Goal: Task Accomplishment & Management: Manage account settings

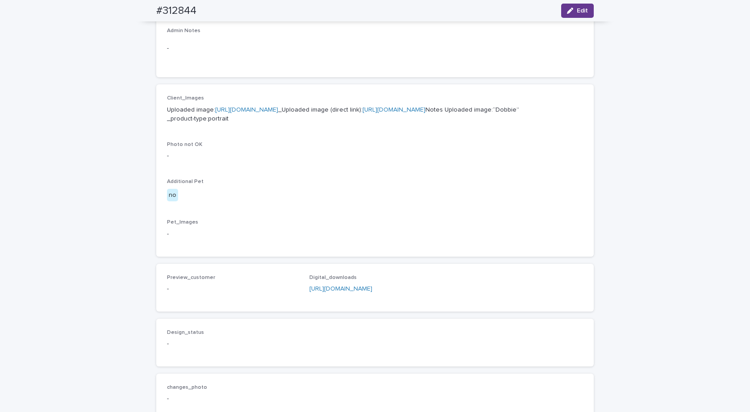
click at [575, 7] on button "Edit" at bounding box center [577, 11] width 33 height 14
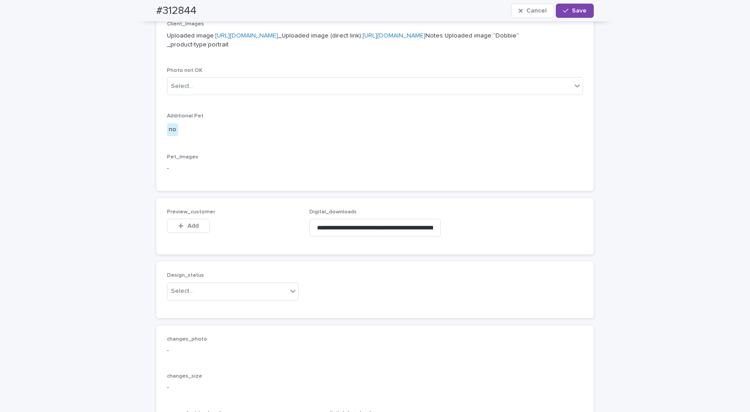
scroll to position [549, 0]
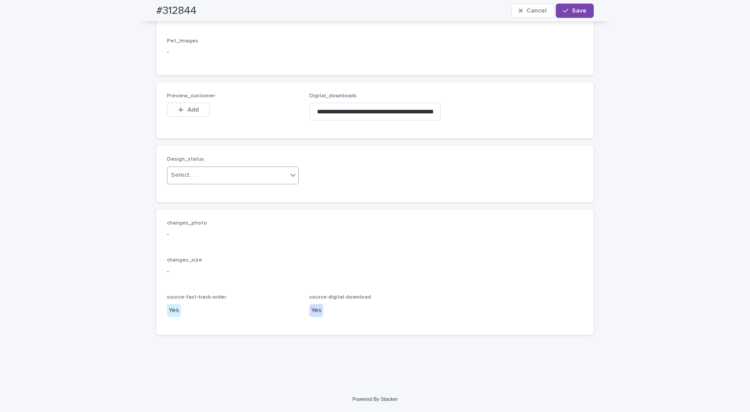
click at [213, 170] on div "Select..." at bounding box center [227, 175] width 120 height 15
click at [175, 192] on div "Uploaded" at bounding box center [229, 193] width 131 height 16
click at [192, 108] on span "Add" at bounding box center [193, 110] width 11 height 6
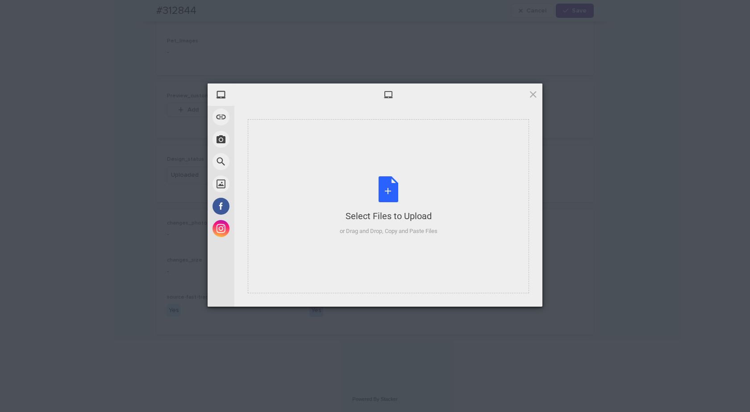
click at [376, 189] on div "Select Files to Upload or Drag and Drop, Copy and Paste Files" at bounding box center [389, 205] width 98 height 59
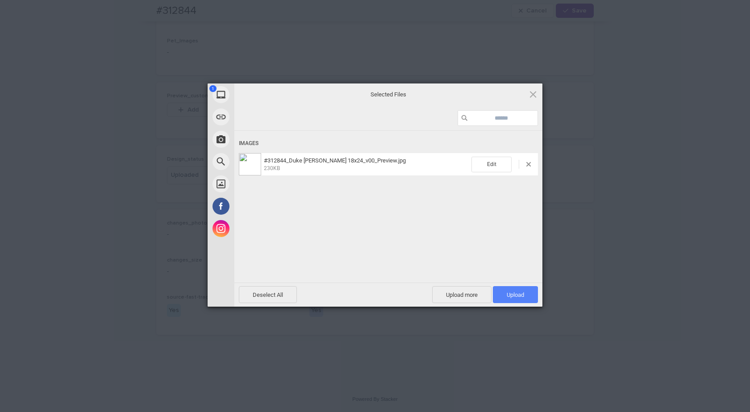
click at [516, 293] on span "Upload 1" at bounding box center [515, 295] width 17 height 7
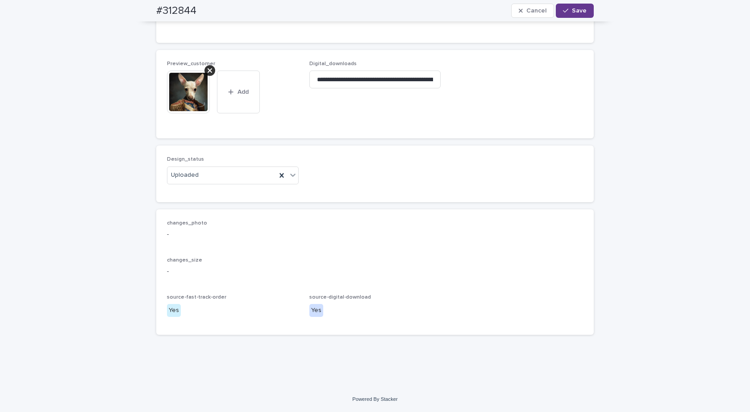
click at [575, 7] on button "Save" at bounding box center [575, 11] width 38 height 14
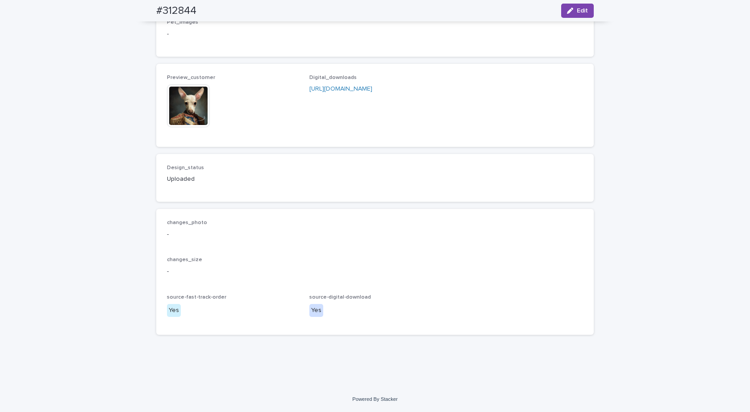
click at [194, 114] on img at bounding box center [188, 105] width 43 height 43
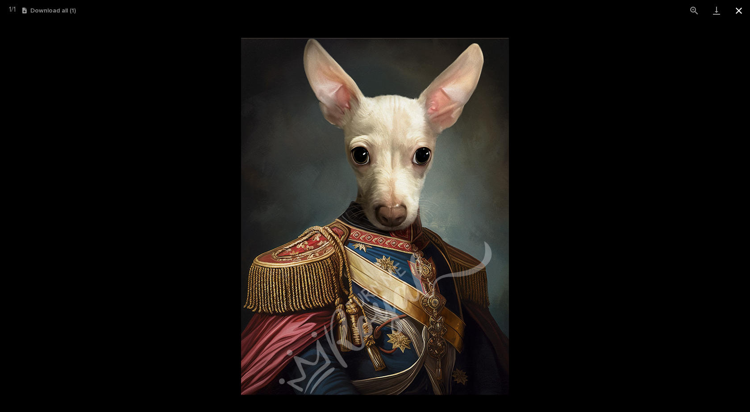
click at [738, 7] on button "Close gallery" at bounding box center [739, 10] width 22 height 21
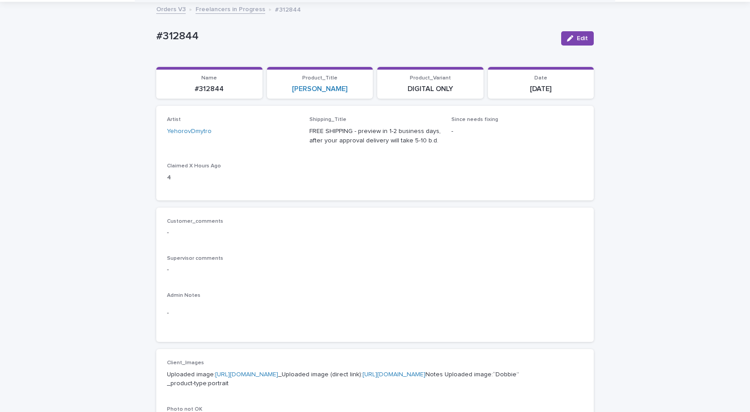
scroll to position [0, 0]
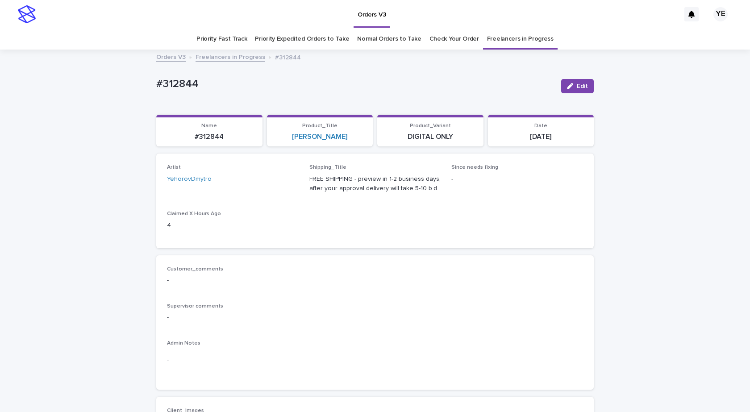
click at [219, 59] on link "Freelancers in Progress" at bounding box center [231, 56] width 70 height 10
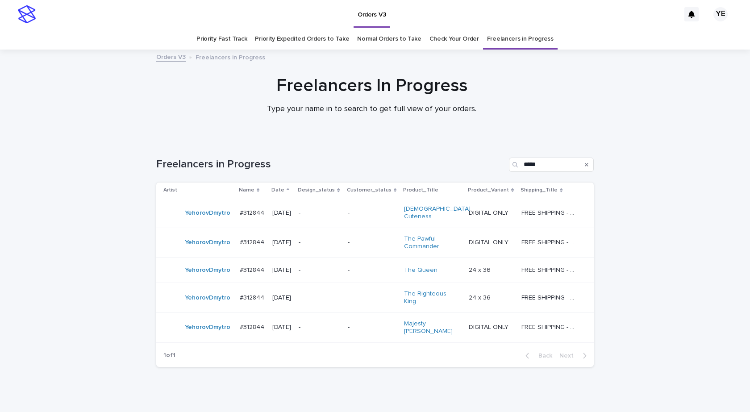
click at [193, 219] on div "YehorovDmytro" at bounding box center [197, 213] width 69 height 18
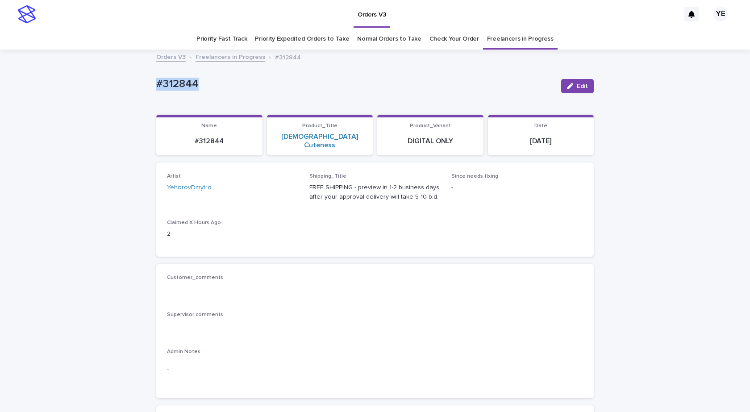
drag, startPoint x: 128, startPoint y: 83, endPoint x: 105, endPoint y: 84, distance: 22.8
copy p "#312844"
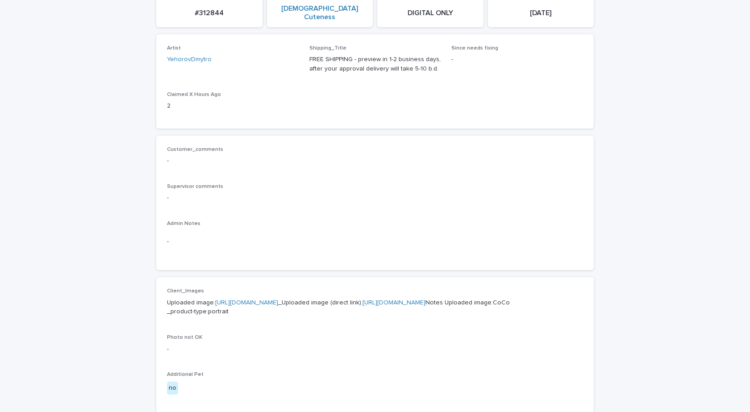
scroll to position [223, 0]
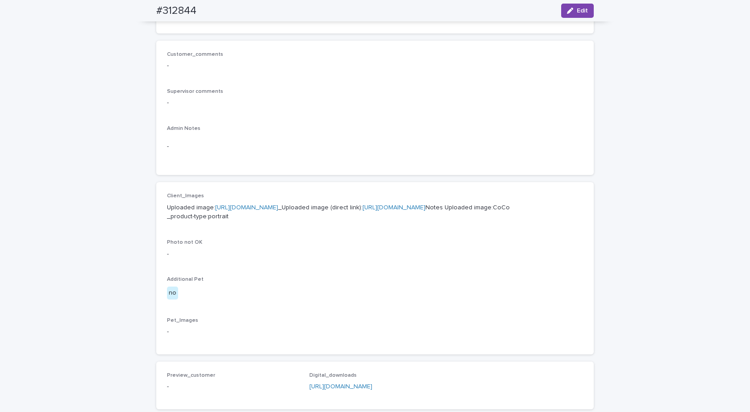
click at [244, 204] on link "https://cdn.shopify.com-uploadkit.app/s/files/1/0033/4807/0511/files/download.h…" at bounding box center [246, 207] width 63 height 6
click at [579, 4] on button "Edit" at bounding box center [577, 11] width 33 height 14
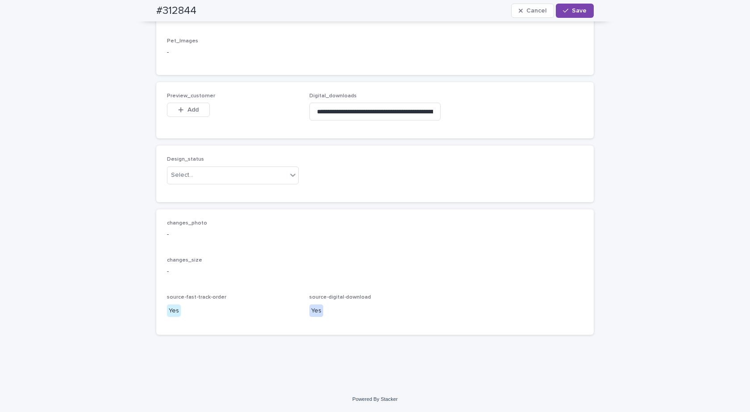
scroll to position [549, 0]
click at [211, 180] on div "Select..." at bounding box center [227, 175] width 120 height 15
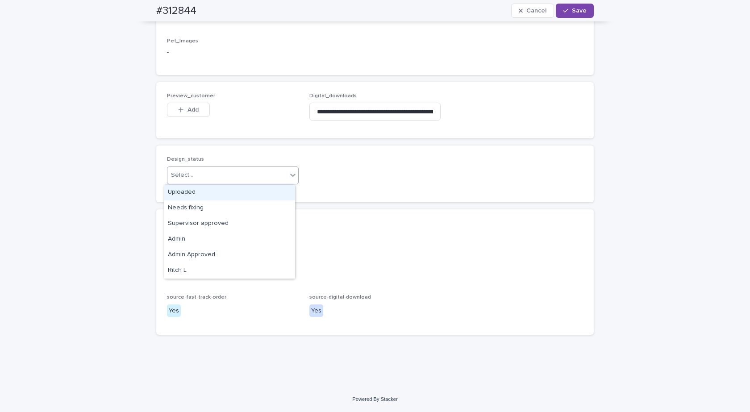
drag, startPoint x: 167, startPoint y: 187, endPoint x: 181, endPoint y: 193, distance: 15.6
click at [167, 188] on div "Uploaded" at bounding box center [229, 193] width 131 height 16
click at [188, 112] on span "Add" at bounding box center [193, 110] width 11 height 6
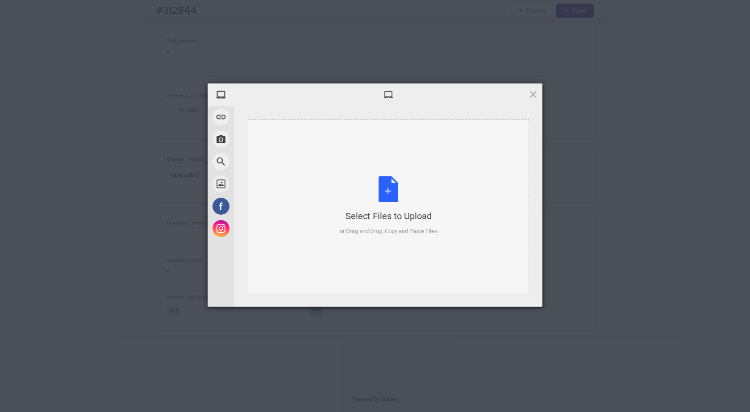
click at [382, 176] on div "Select Files to Upload or Drag and Drop, Copy and Paste Files" at bounding box center [388, 206] width 281 height 174
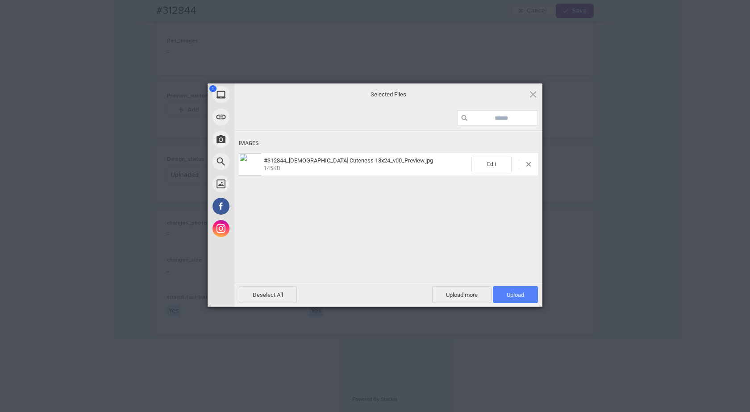
click at [525, 298] on span "Upload 1" at bounding box center [515, 294] width 45 height 17
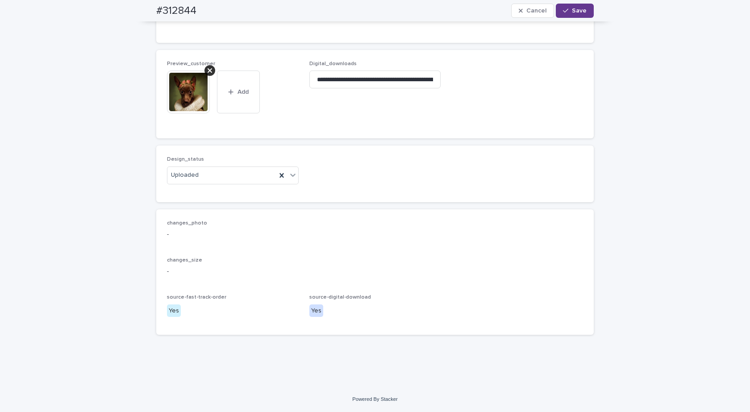
click at [572, 9] on span "Save" at bounding box center [579, 11] width 15 height 6
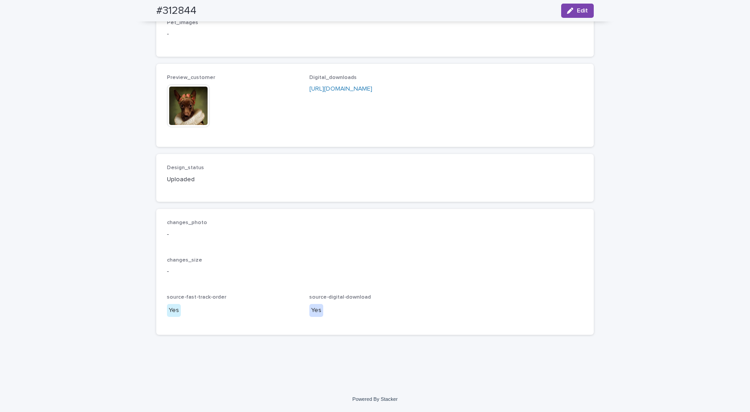
click at [197, 108] on img at bounding box center [188, 105] width 43 height 43
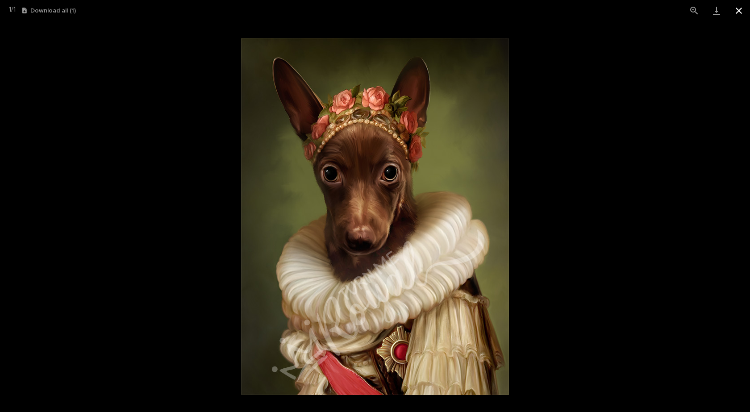
click at [738, 9] on button "Close gallery" at bounding box center [739, 10] width 22 height 21
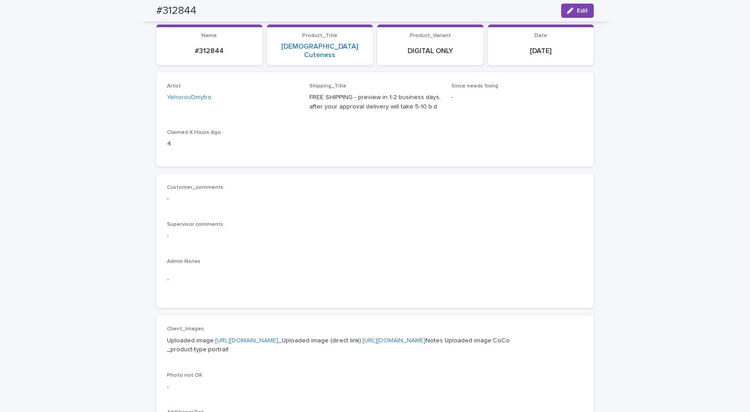
scroll to position [0, 0]
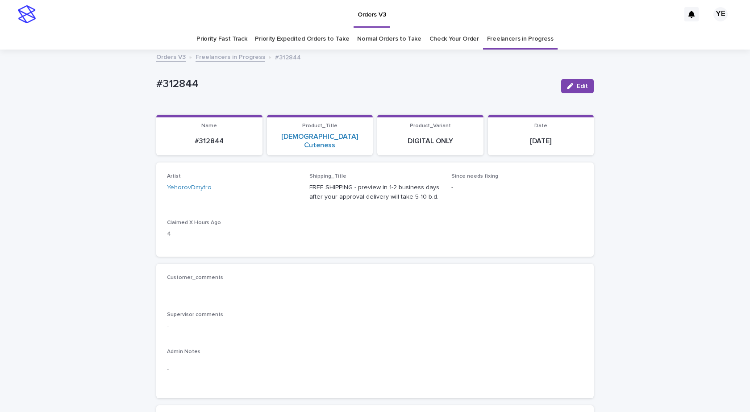
click at [228, 56] on link "Freelancers in Progress" at bounding box center [231, 56] width 70 height 10
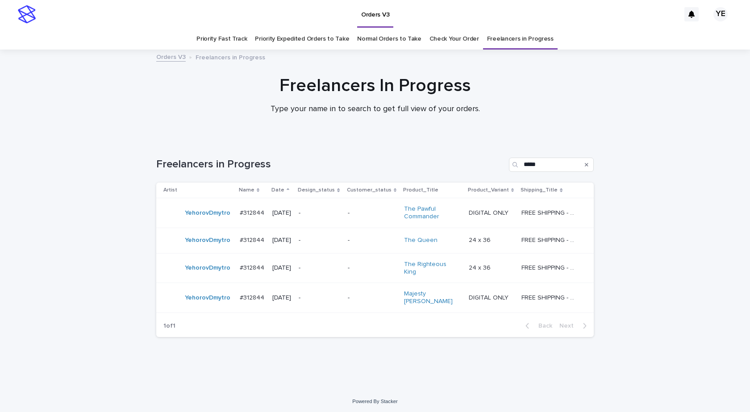
click at [202, 221] on div "YehorovDmytro" at bounding box center [197, 213] width 69 height 18
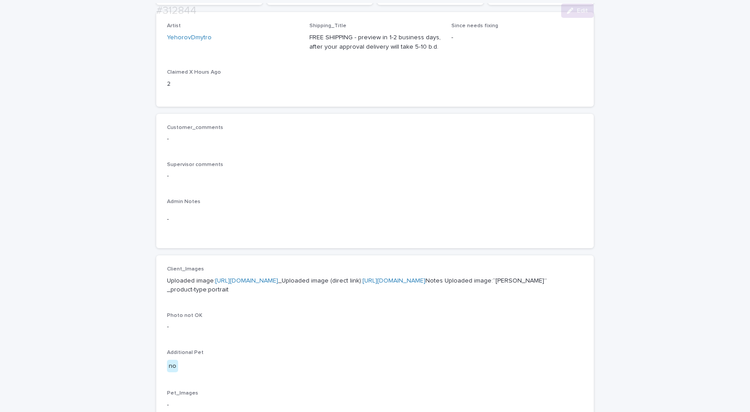
scroll to position [179, 0]
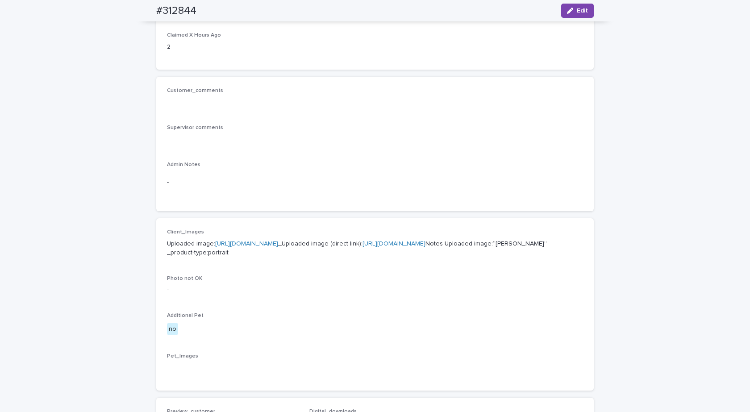
click at [249, 244] on link "https://cdn.shopify.com-uploadkit.app/s/files/1/0033/4807/0511/files/download.h…" at bounding box center [246, 244] width 63 height 6
click at [578, 7] on button "Edit" at bounding box center [577, 11] width 33 height 14
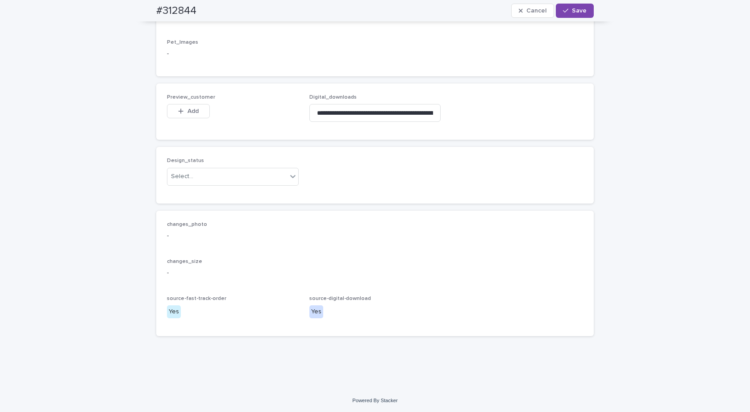
scroll to position [549, 0]
click at [215, 171] on div "Select..." at bounding box center [227, 175] width 120 height 15
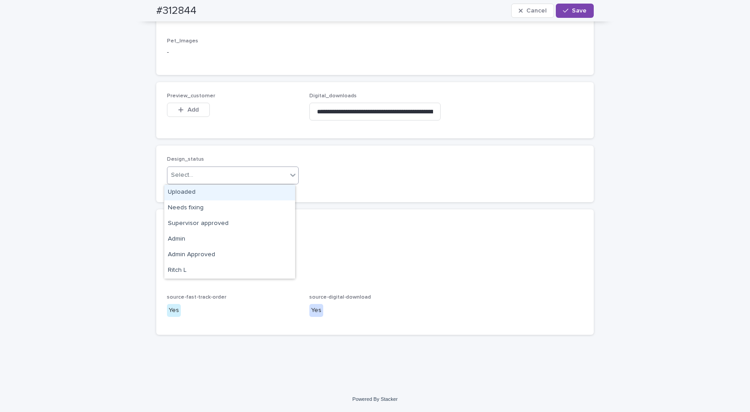
click at [191, 189] on div "Uploaded" at bounding box center [229, 193] width 131 height 16
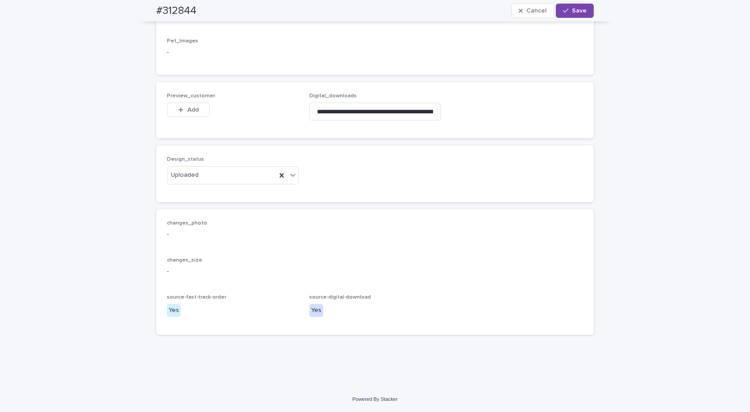
click at [188, 109] on span "Add" at bounding box center [193, 110] width 11 height 6
click at [381, 184] on body "Orders V3 YE Priority Fast Track Priority Expedited Orders to Take Normal Order…" at bounding box center [375, 206] width 750 height 412
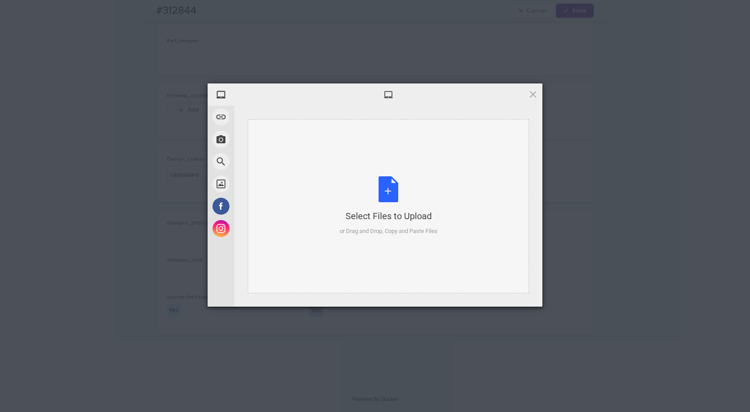
click at [389, 193] on div "Select Files to Upload or Drag and Drop, Copy and Paste Files" at bounding box center [389, 205] width 98 height 59
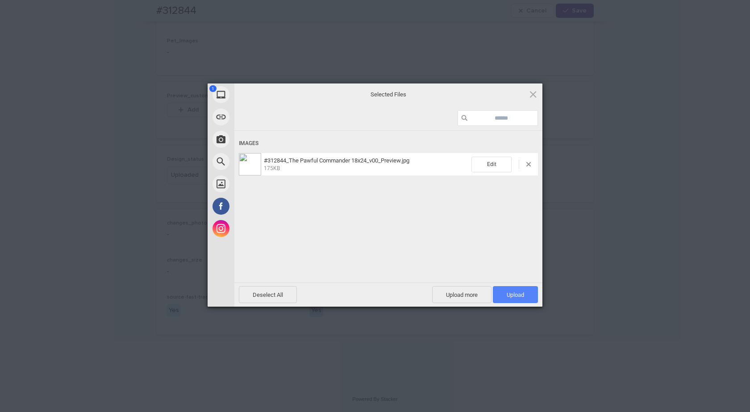
click at [522, 294] on span "Upload 1" at bounding box center [515, 295] width 17 height 7
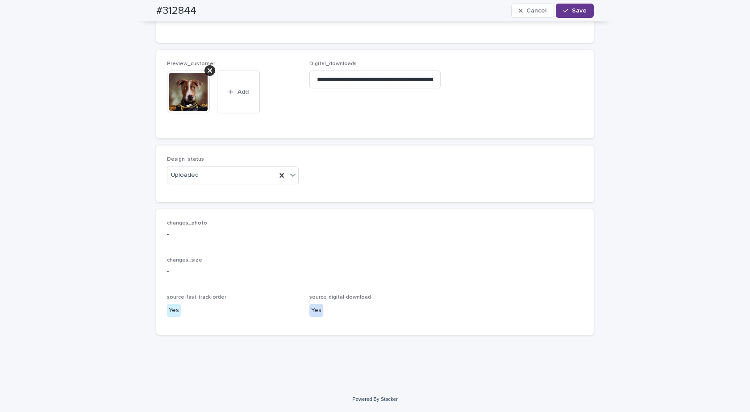
click at [568, 10] on div "button" at bounding box center [567, 11] width 9 height 6
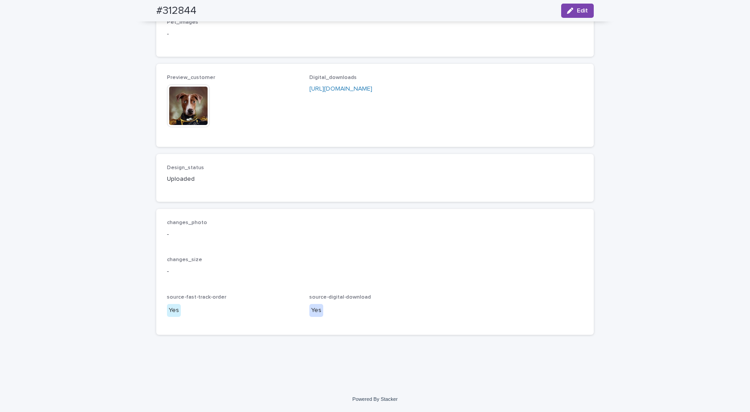
click at [178, 117] on img at bounding box center [188, 105] width 43 height 43
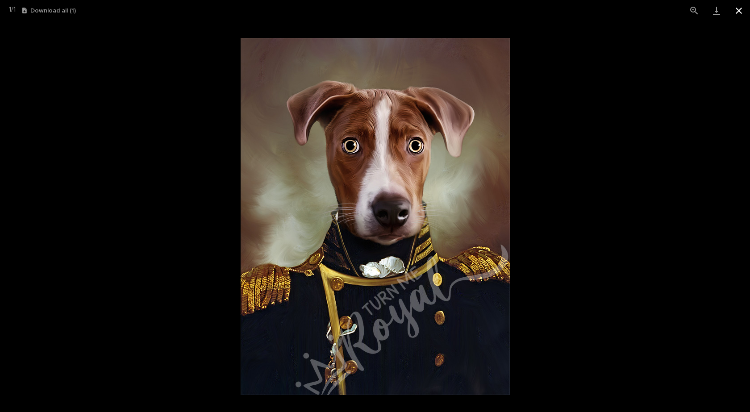
click at [743, 10] on button "Close gallery" at bounding box center [739, 10] width 22 height 21
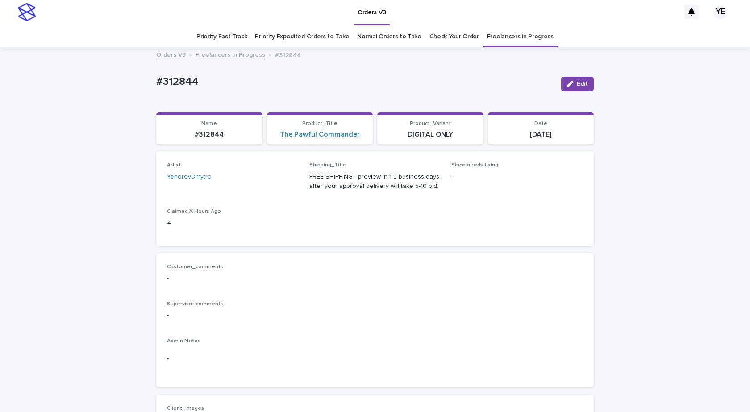
scroll to position [0, 0]
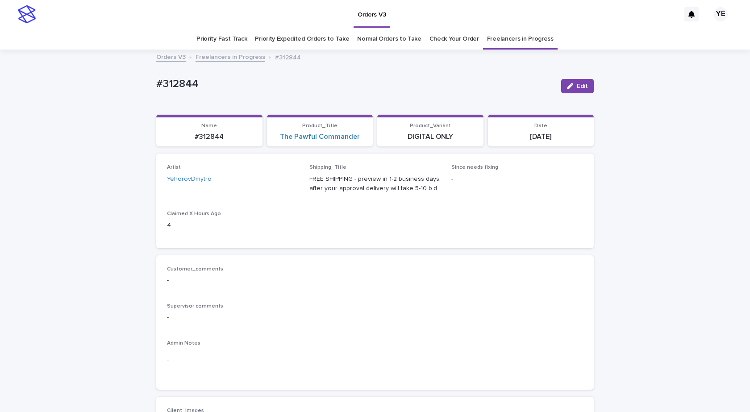
click at [205, 57] on link "Freelancers in Progress" at bounding box center [231, 56] width 70 height 10
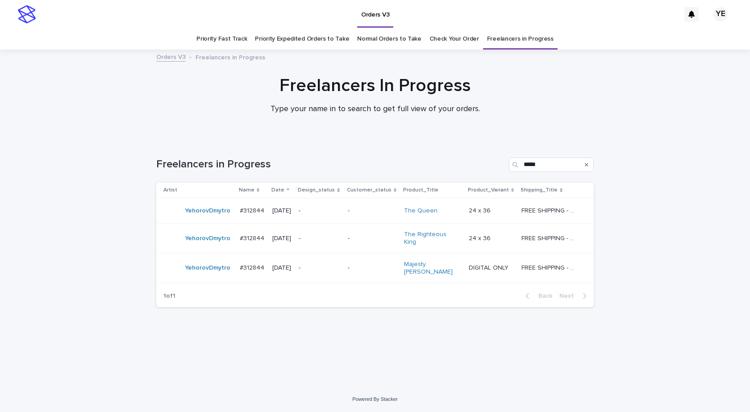
click at [204, 218] on div "YehorovDmytro" at bounding box center [197, 211] width 69 height 18
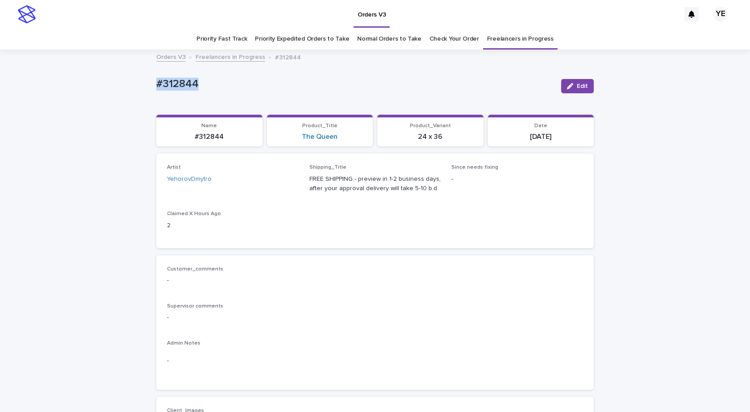
drag, startPoint x: 204, startPoint y: 88, endPoint x: 126, endPoint y: 88, distance: 78.6
copy p "#312844"
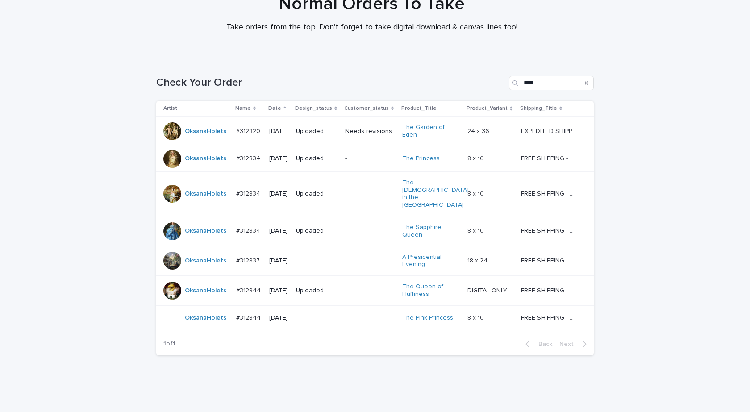
scroll to position [83, 0]
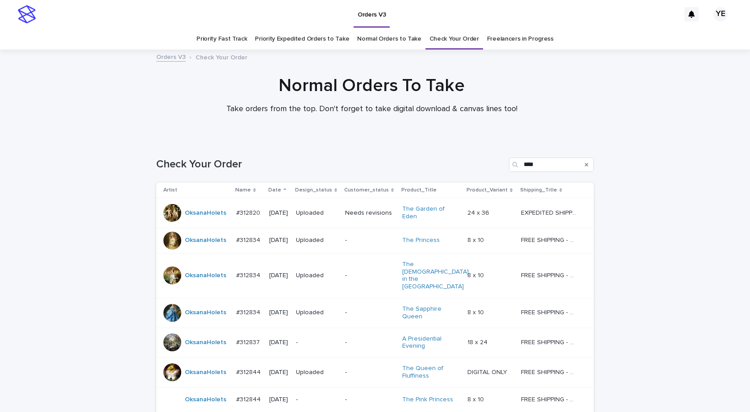
scroll to position [83, 0]
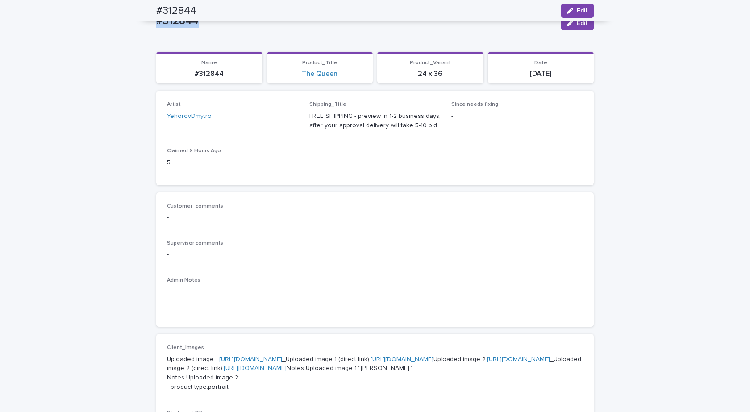
scroll to position [53, 0]
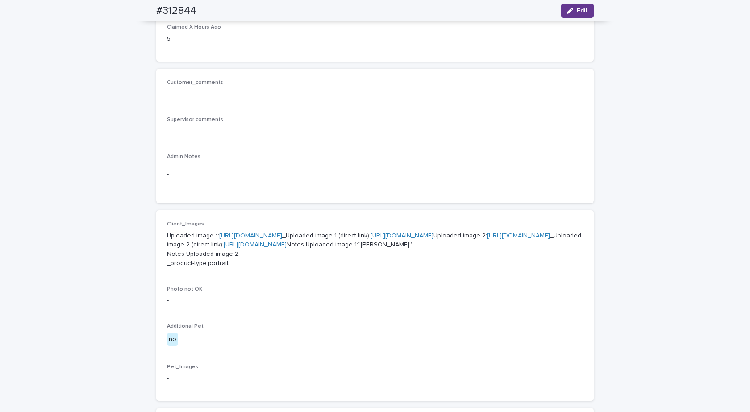
click at [572, 8] on div "button" at bounding box center [572, 11] width 10 height 6
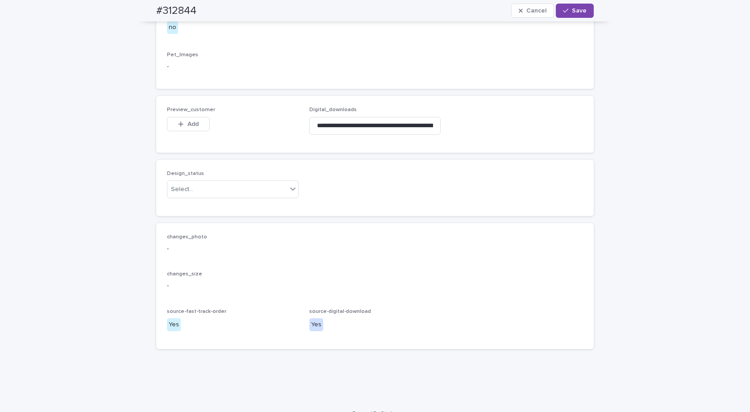
scroll to position [552, 0]
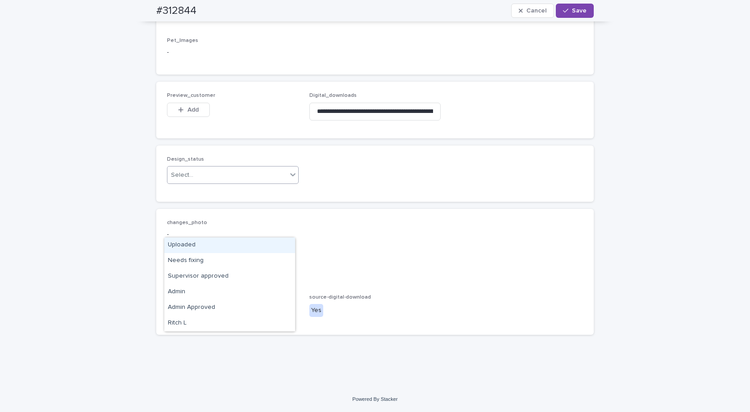
click at [218, 183] on div "Select..." at bounding box center [227, 175] width 120 height 15
click at [189, 246] on div "Uploaded" at bounding box center [229, 246] width 131 height 16
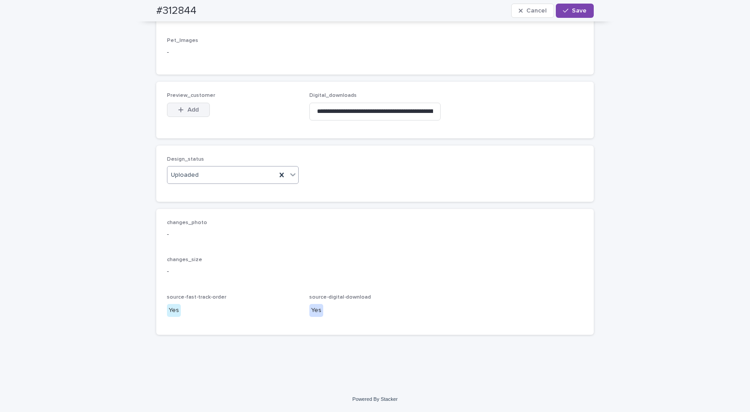
click at [188, 117] on button "Add" at bounding box center [188, 110] width 43 height 14
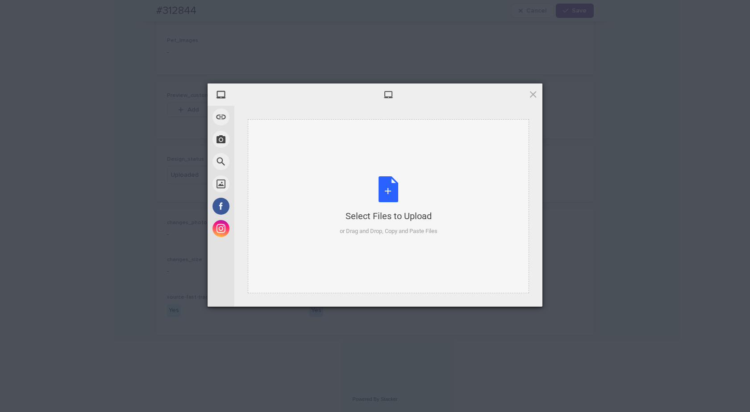
click at [385, 197] on div "Select Files to Upload or Drag and Drop, Copy and Paste Files" at bounding box center [389, 205] width 98 height 59
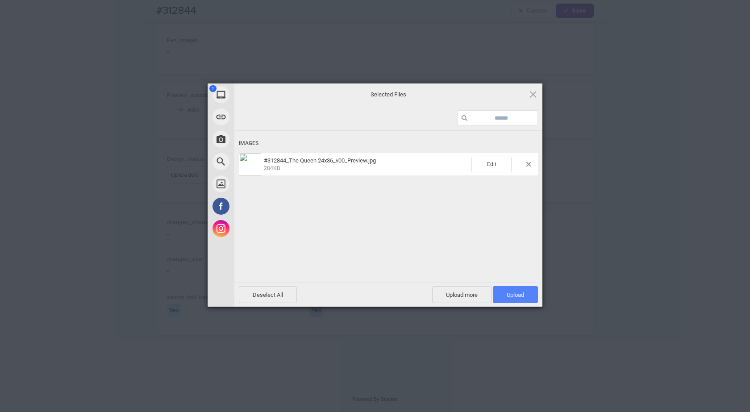
click at [509, 300] on span "Upload 1" at bounding box center [515, 294] width 45 height 17
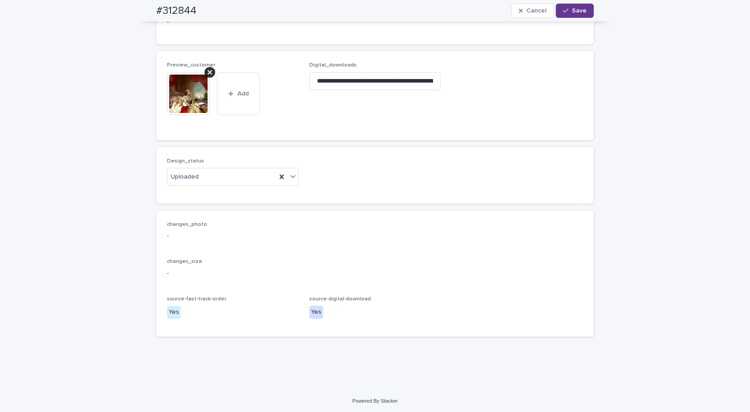
click at [572, 11] on span "Save" at bounding box center [579, 11] width 15 height 6
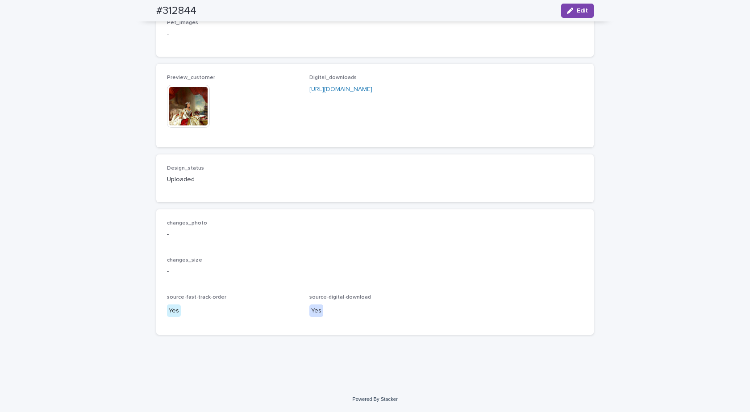
click at [192, 128] on img at bounding box center [188, 106] width 43 height 43
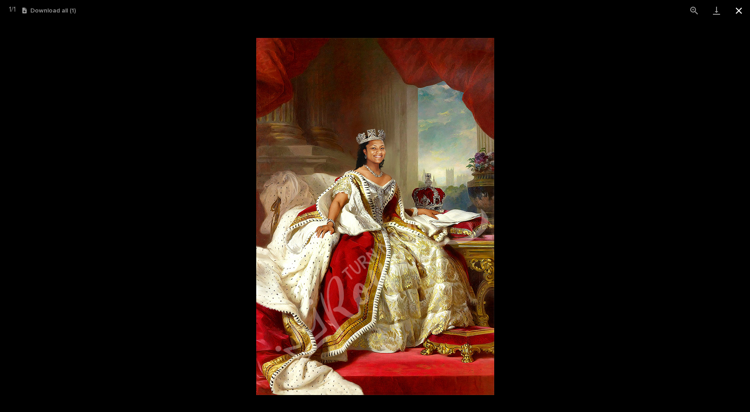
click at [736, 8] on button "Close gallery" at bounding box center [739, 10] width 22 height 21
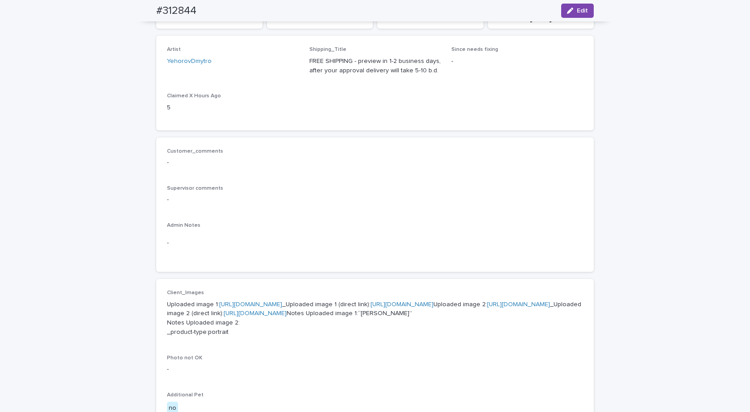
scroll to position [0, 0]
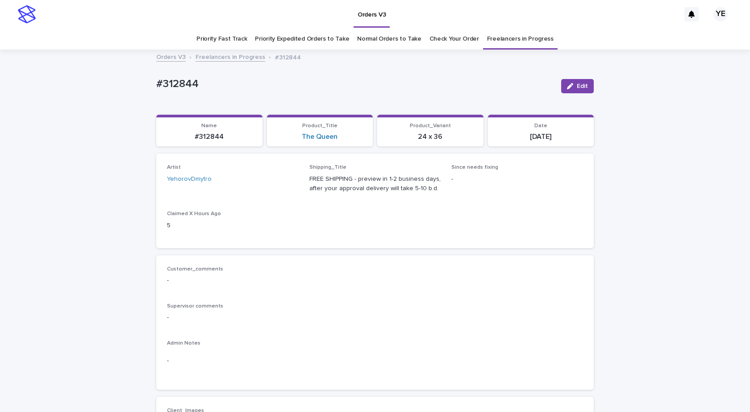
click at [231, 59] on link "Freelancers in Progress" at bounding box center [231, 56] width 70 height 10
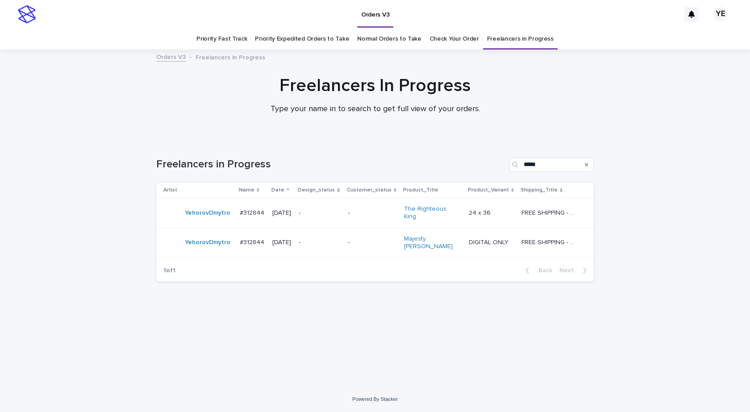
click at [210, 219] on div "YehorovDmytro" at bounding box center [197, 213] width 69 height 18
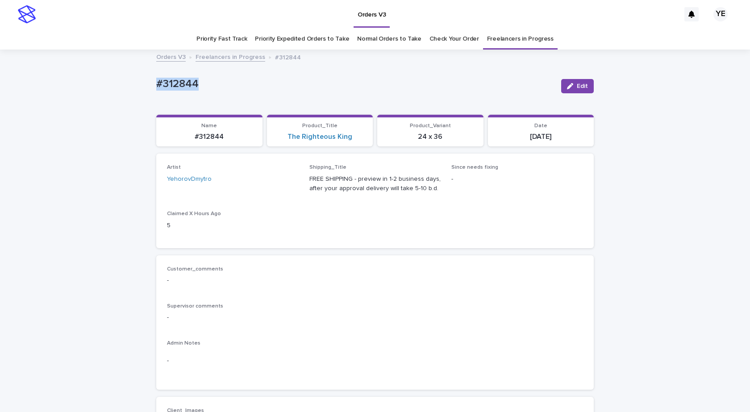
drag, startPoint x: 175, startPoint y: 86, endPoint x: 103, endPoint y: 91, distance: 72.0
copy p "#312844"
click at [577, 87] on span "Edit" at bounding box center [582, 86] width 11 height 6
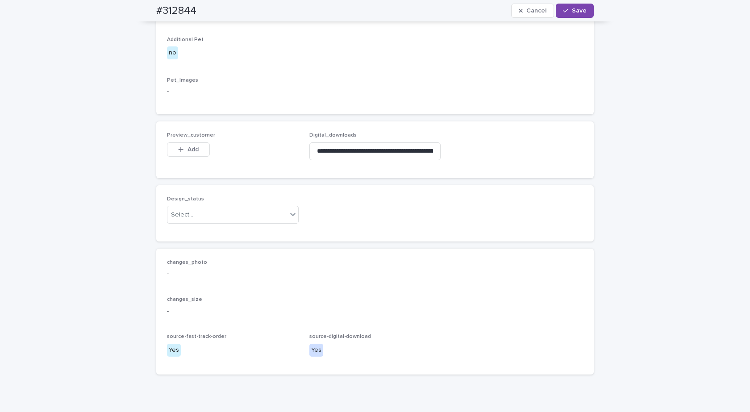
scroll to position [568, 0]
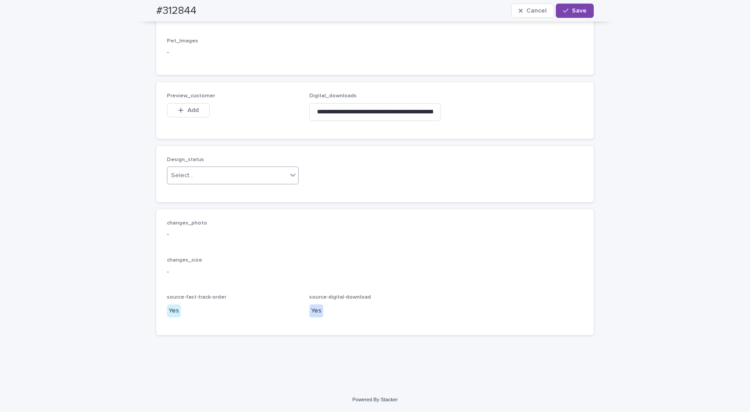
click at [196, 180] on div "Select..." at bounding box center [227, 175] width 120 height 15
click at [187, 188] on div "Uploaded" at bounding box center [229, 192] width 131 height 16
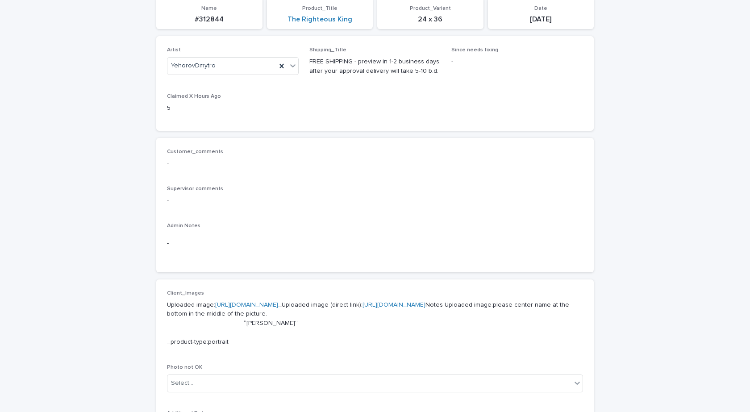
scroll to position [166, 0]
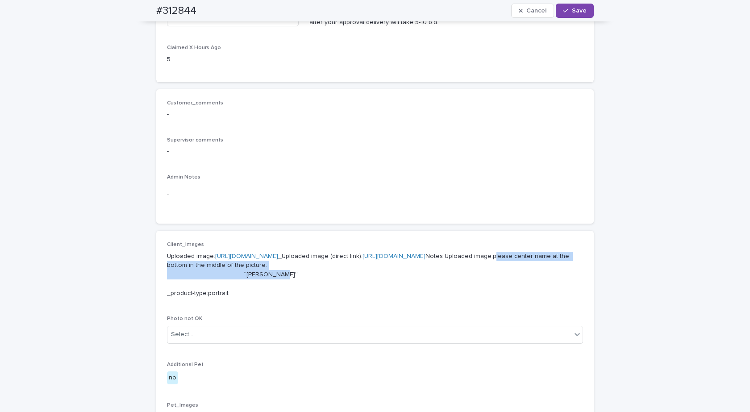
drag, startPoint x: 228, startPoint y: 302, endPoint x: 267, endPoint y: 308, distance: 39.3
click at [267, 298] on p "Uploaded image: https://cdn.shopify.com-uploadkit.app/s/files/1/0033/4807/0511/…" at bounding box center [375, 275] width 416 height 46
copy p "please center name at the bottom in the middle of the picture. “King Bryon"
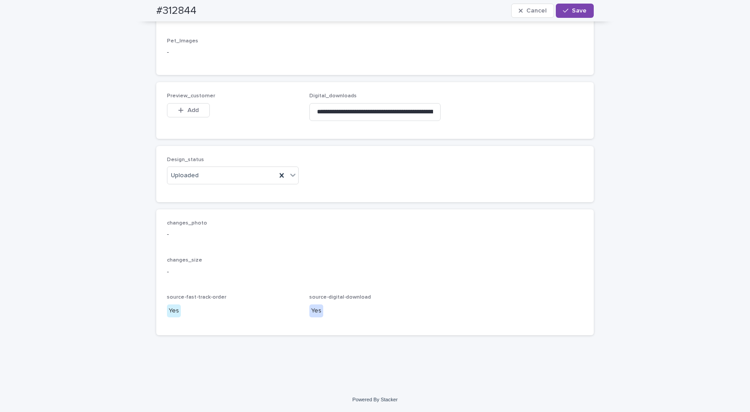
scroll to position [523, 0]
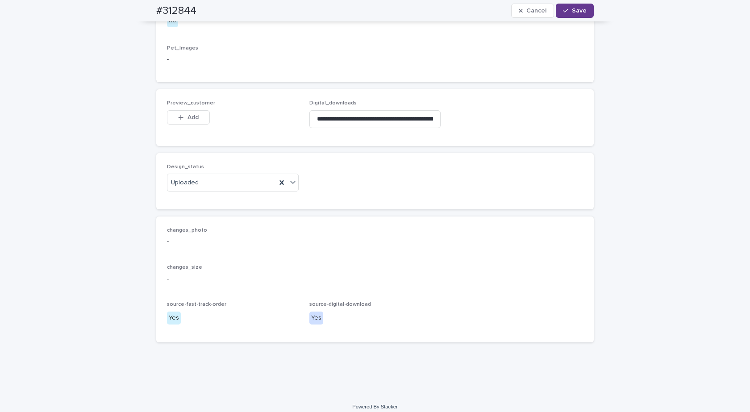
click at [572, 9] on span "Save" at bounding box center [579, 11] width 15 height 6
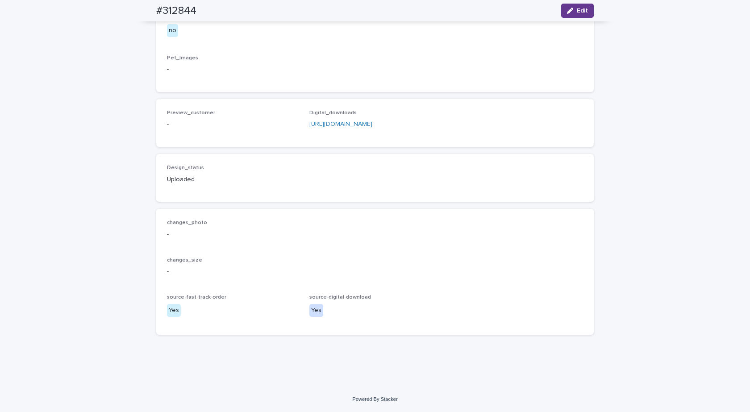
click at [577, 8] on span "Edit" at bounding box center [582, 11] width 11 height 6
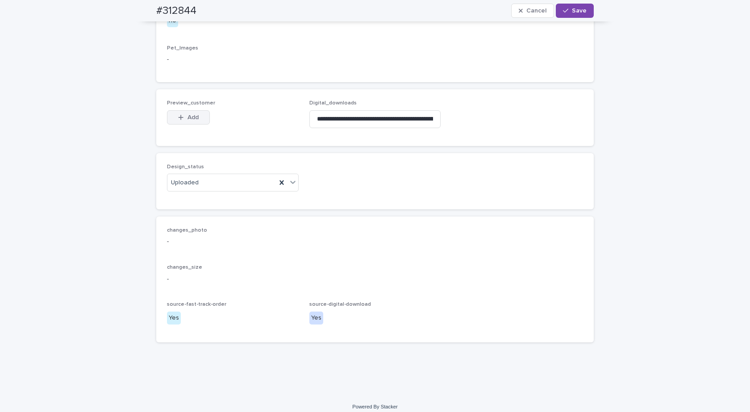
click at [181, 121] on div "button" at bounding box center [182, 117] width 9 height 6
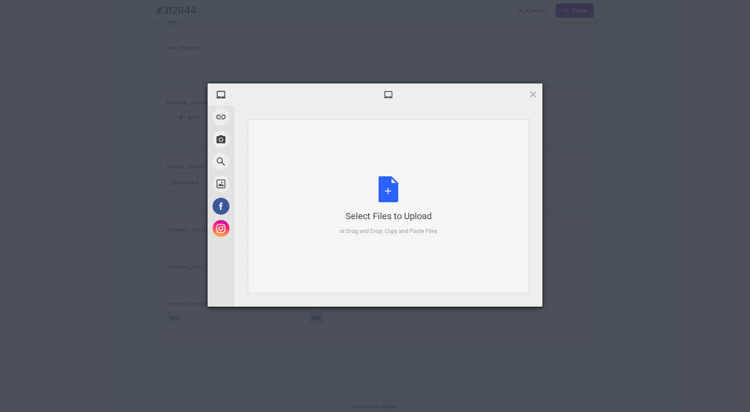
click at [377, 195] on div "Select Files to Upload or Drag and Drop, Copy and Paste Files" at bounding box center [389, 205] width 98 height 59
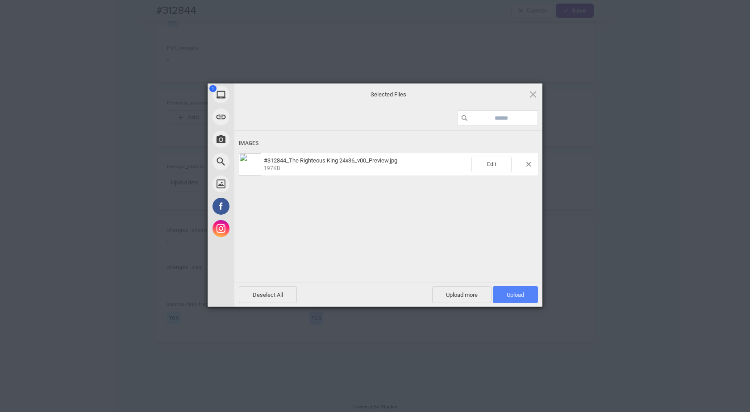
click at [534, 292] on span "Upload 1" at bounding box center [515, 294] width 45 height 17
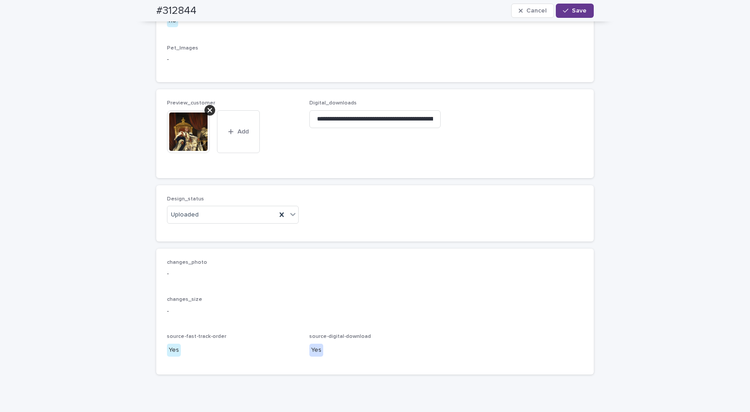
click at [576, 8] on span "Save" at bounding box center [579, 11] width 15 height 6
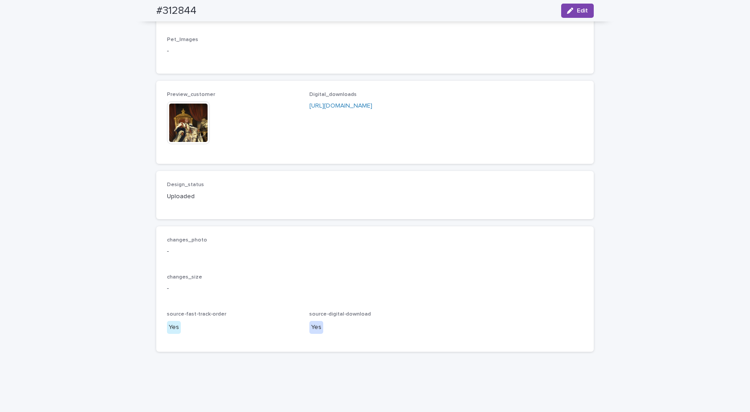
click at [183, 144] on img at bounding box center [188, 122] width 43 height 43
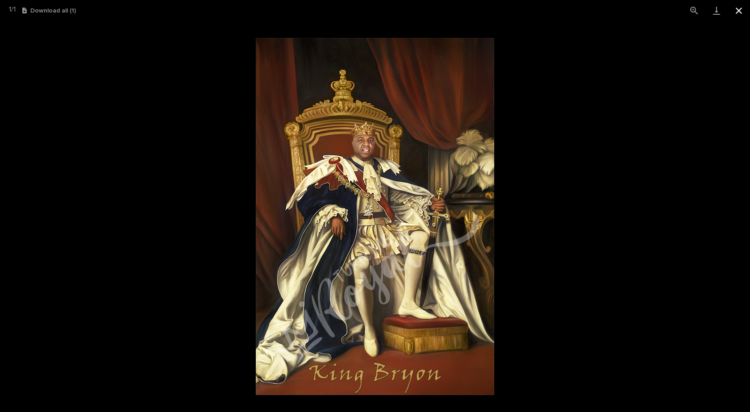
click at [740, 8] on button "Close gallery" at bounding box center [739, 10] width 22 height 21
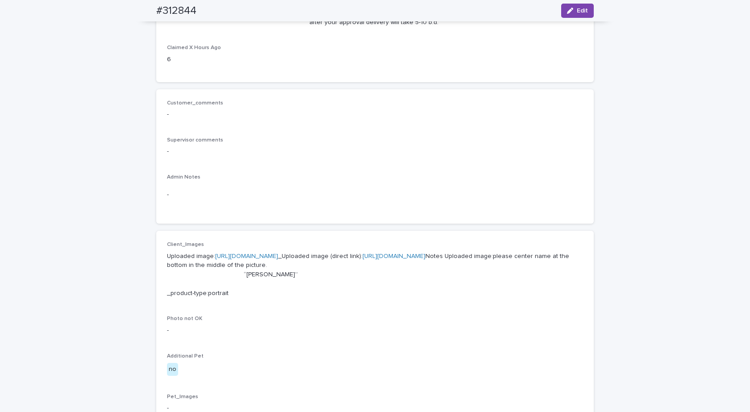
scroll to position [0, 0]
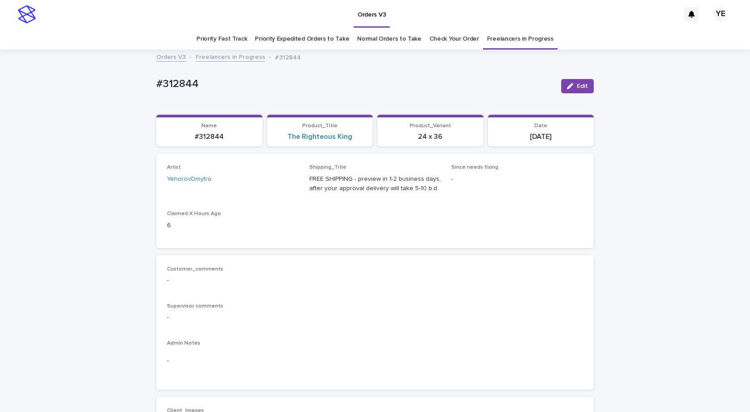
click at [221, 56] on link "Freelancers in Progress" at bounding box center [231, 56] width 70 height 10
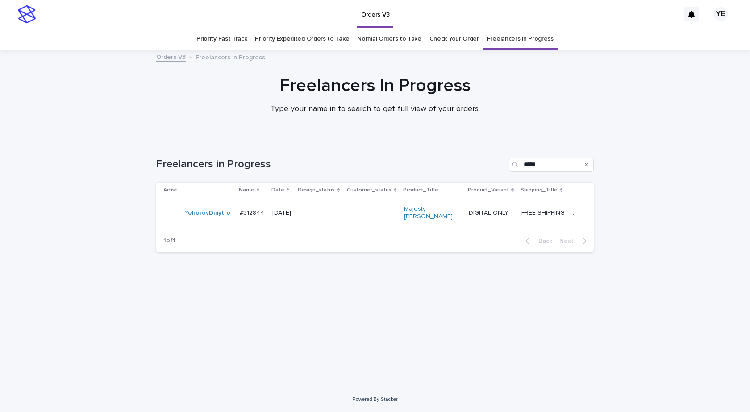
click at [218, 219] on div "YehorovDmytro" at bounding box center [197, 213] width 69 height 18
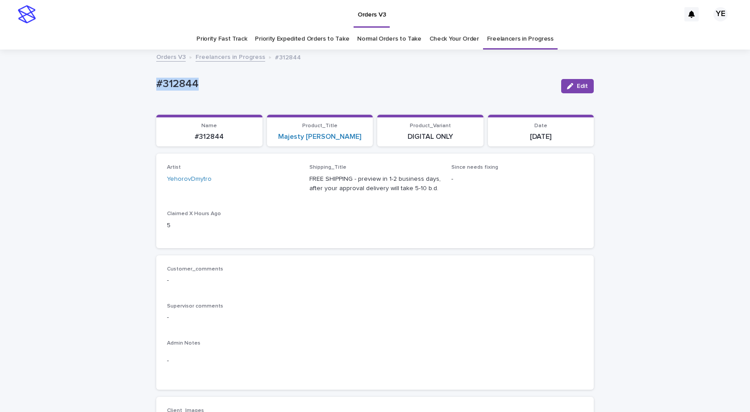
drag, startPoint x: 120, startPoint y: 80, endPoint x: 110, endPoint y: 86, distance: 11.2
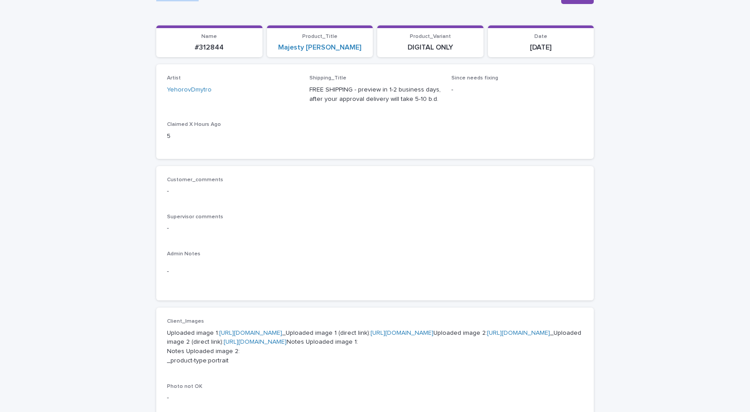
scroll to position [223, 0]
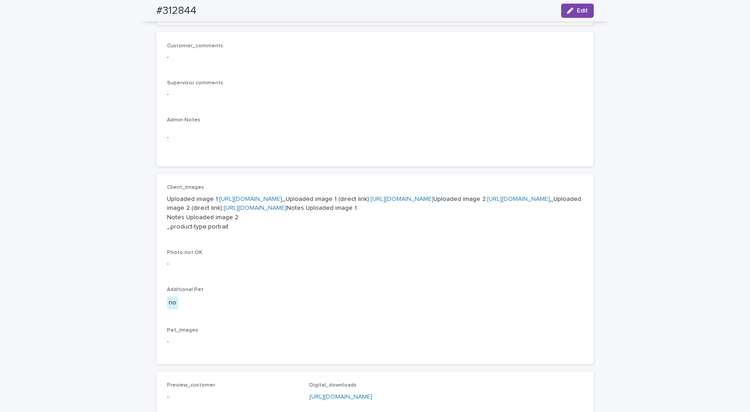
click at [263, 198] on link "https://cdn.shopify.com-uploadkit.app/s/files/1/0033/4807/0511/files/download.h…" at bounding box center [250, 199] width 63 height 6
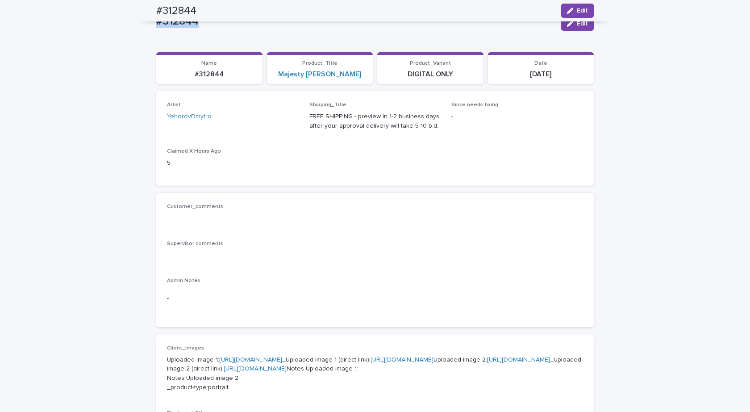
scroll to position [0, 0]
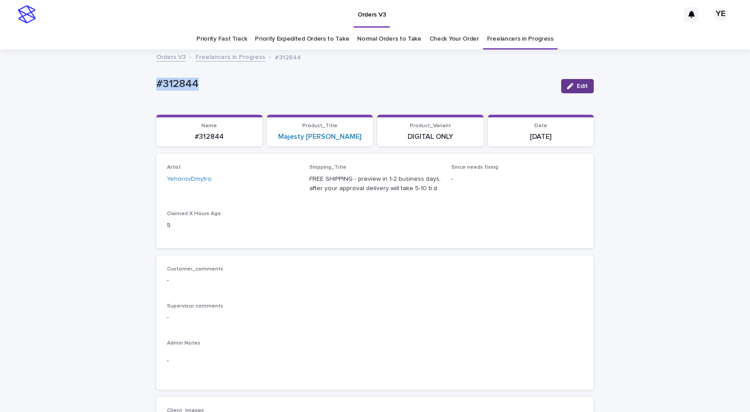
click at [568, 89] on icon "button" at bounding box center [570, 86] width 6 height 6
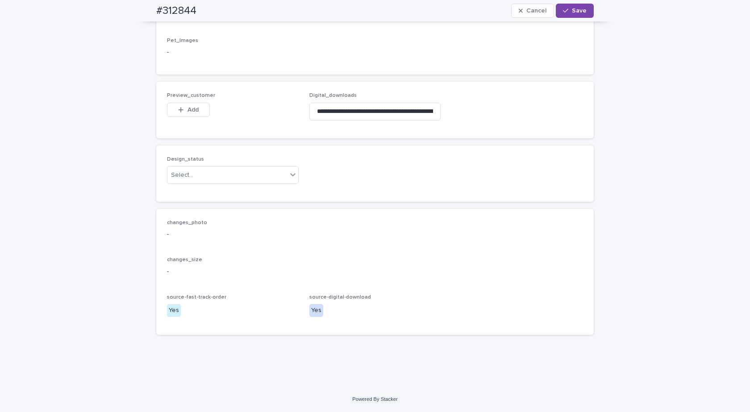
scroll to position [580, 0]
click at [213, 183] on div "Select..." at bounding box center [227, 175] width 120 height 15
click at [175, 218] on div "Uploaded" at bounding box center [229, 217] width 131 height 16
click at [190, 117] on button "Add" at bounding box center [188, 110] width 43 height 14
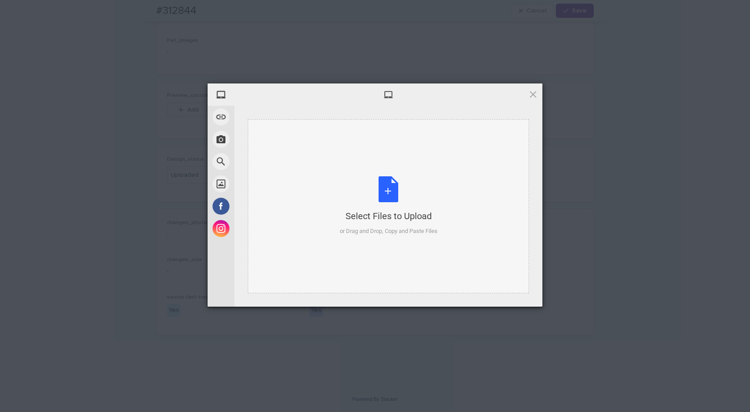
click at [389, 192] on div "Select Files to Upload or Drag and Drop, Copy and Paste Files" at bounding box center [389, 205] width 98 height 59
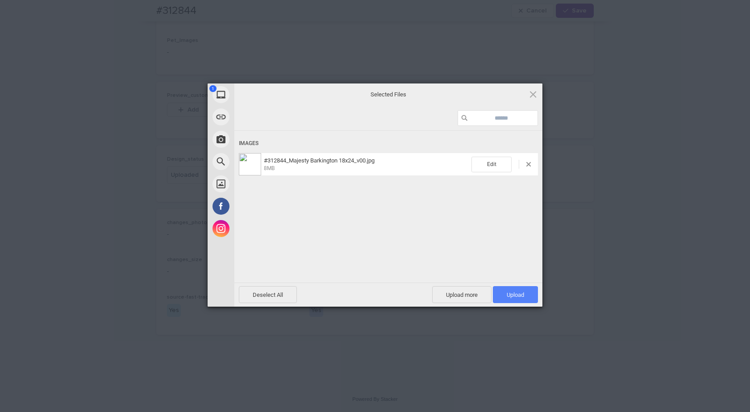
click at [504, 294] on span "Upload 1" at bounding box center [515, 294] width 45 height 17
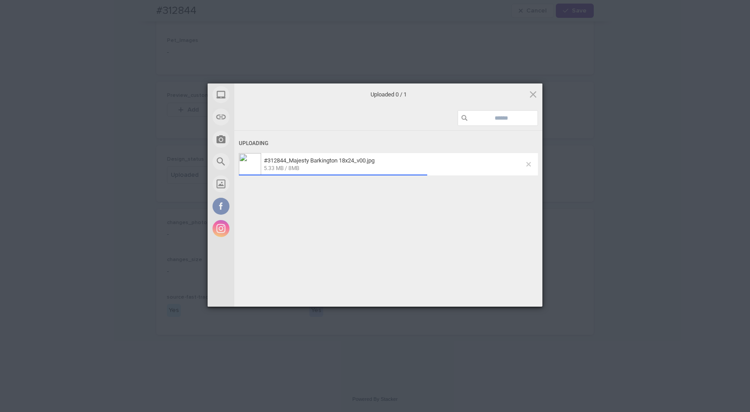
click at [528, 163] on span at bounding box center [528, 164] width 4 height 4
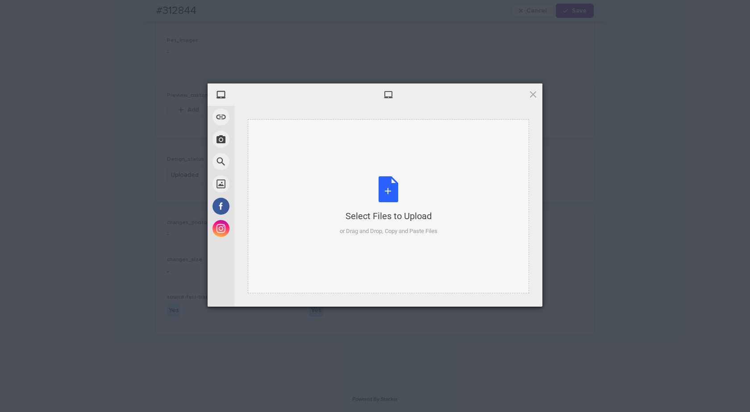
click at [404, 185] on div "Select Files to Upload or Drag and Drop, Copy and Paste Files" at bounding box center [389, 205] width 98 height 59
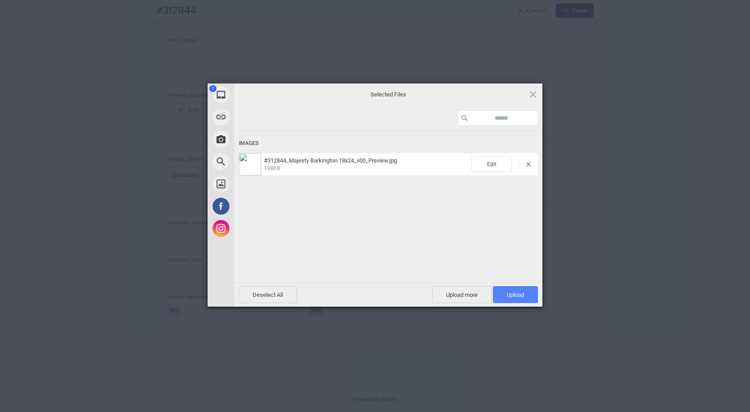
click at [516, 293] on span "Upload 1" at bounding box center [515, 295] width 17 height 7
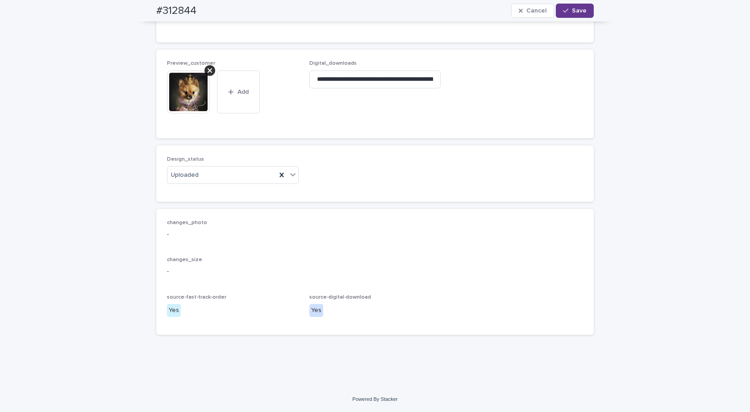
click at [572, 9] on span "Save" at bounding box center [579, 11] width 15 height 6
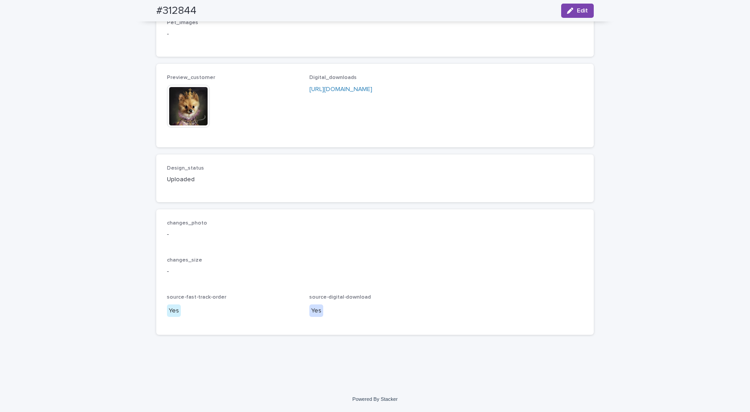
click at [179, 128] on img at bounding box center [188, 106] width 43 height 43
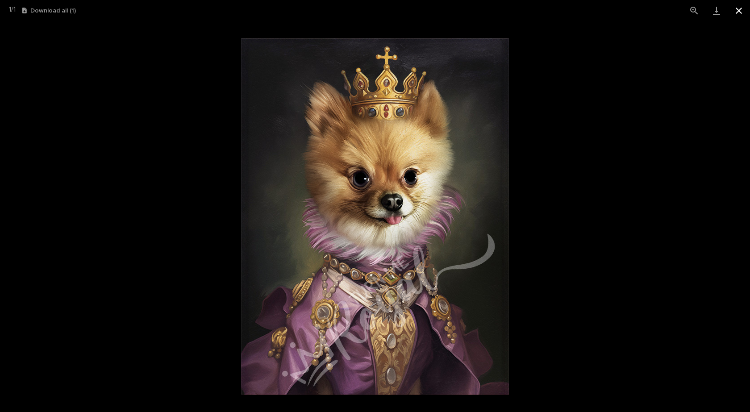
click at [739, 8] on button "Close gallery" at bounding box center [739, 10] width 22 height 21
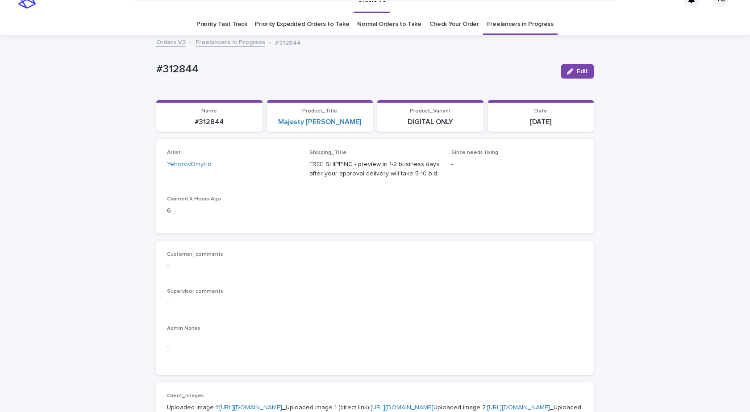
scroll to position [0, 0]
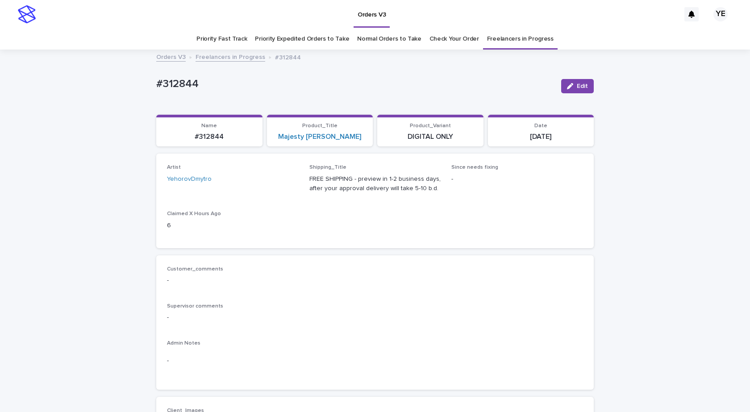
click at [219, 59] on link "Freelancers in Progress" at bounding box center [231, 56] width 70 height 10
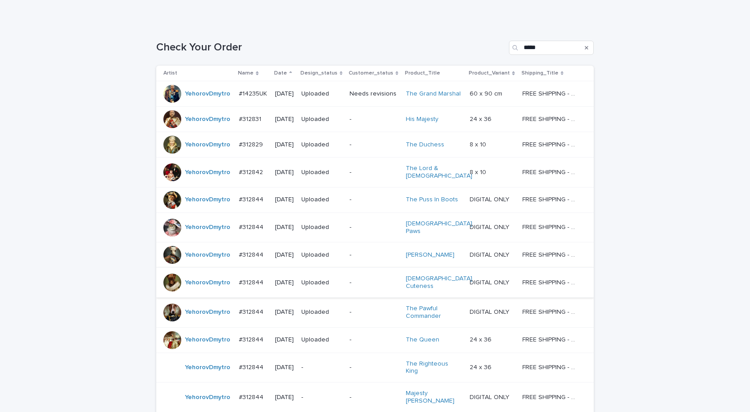
scroll to position [197, 0]
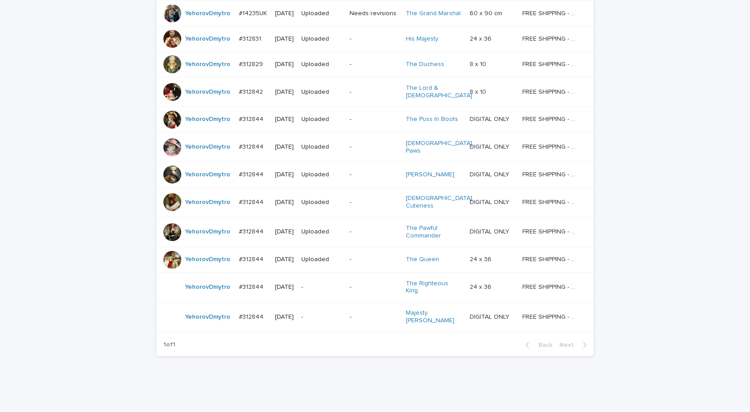
click at [222, 255] on div "YehorovDmytro" at bounding box center [197, 260] width 68 height 18
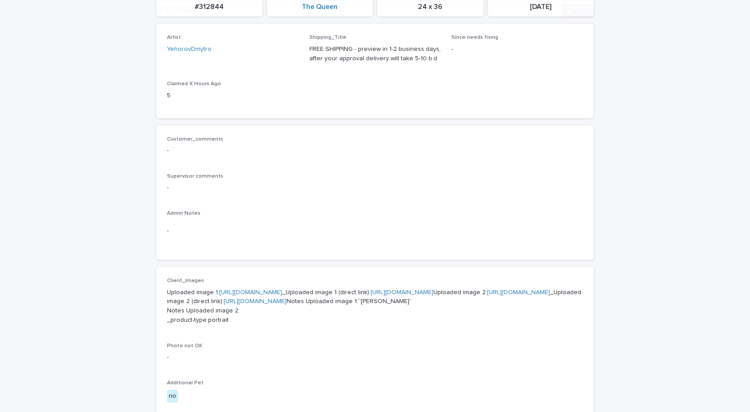
scroll to position [268, 0]
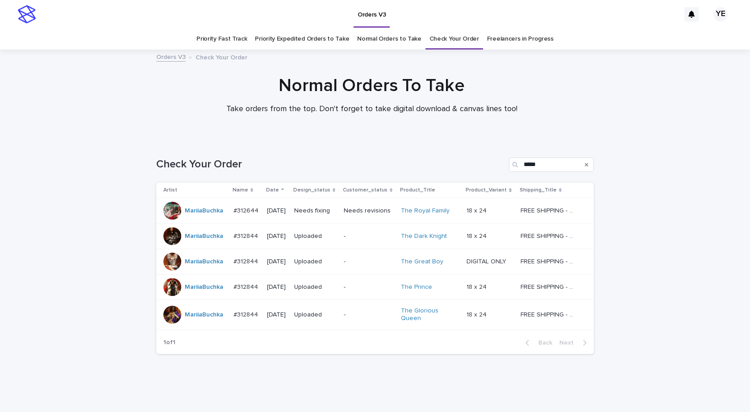
click at [193, 222] on td "MariiaBuchka" at bounding box center [193, 210] width 74 height 25
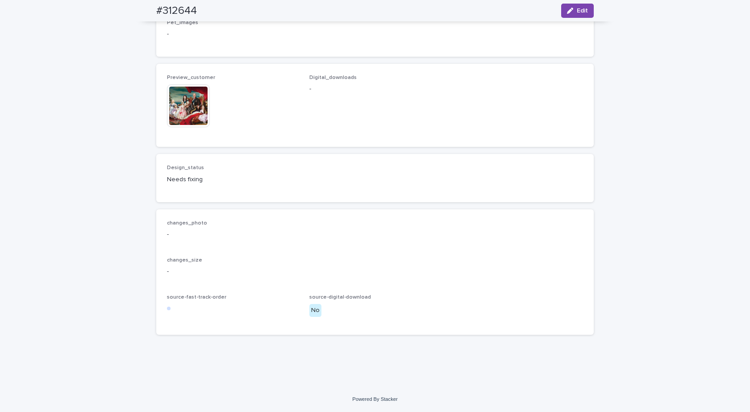
scroll to position [1342, 0]
click at [178, 93] on img at bounding box center [188, 105] width 43 height 43
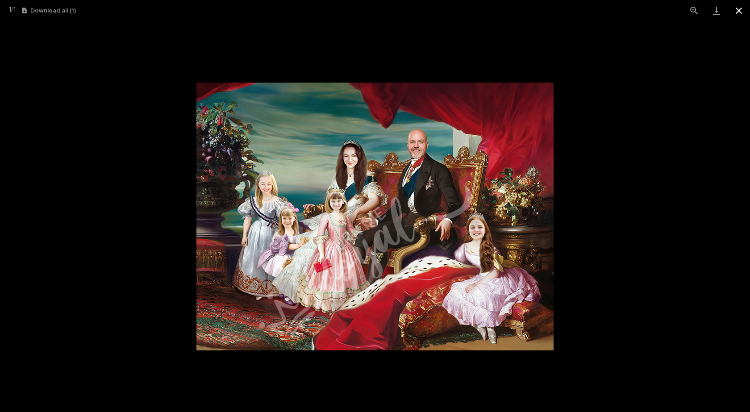
drag, startPoint x: 738, startPoint y: 9, endPoint x: 734, endPoint y: 9, distance: 4.5
click at [738, 9] on button "Close gallery" at bounding box center [739, 10] width 22 height 21
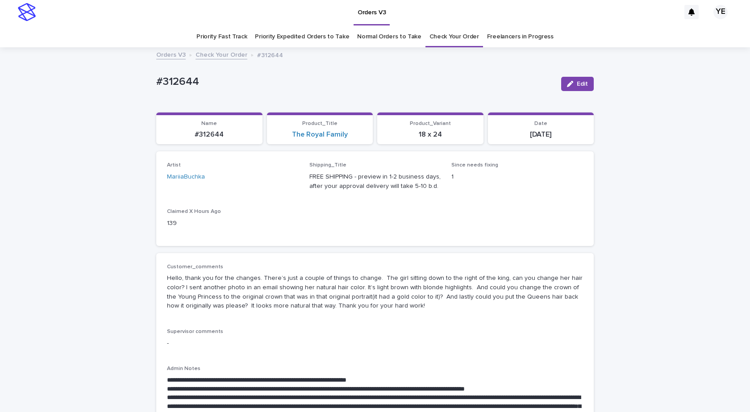
scroll to position [0, 0]
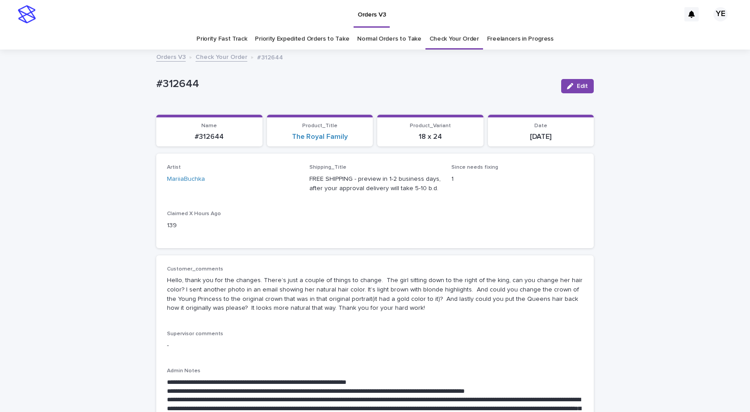
click at [215, 56] on link "Check Your Order" at bounding box center [222, 56] width 52 height 10
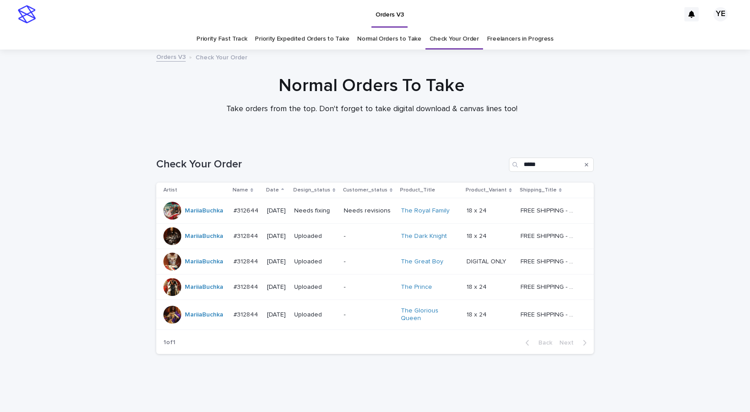
scroll to position [15, 0]
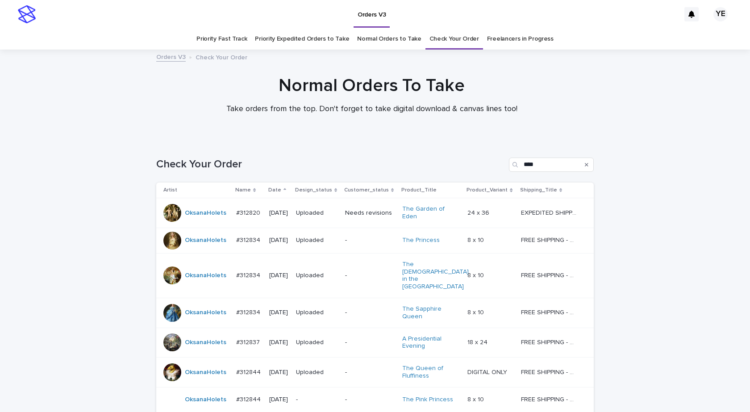
scroll to position [83, 0]
